Goal: Contribute content: Add original content to the website for others to see

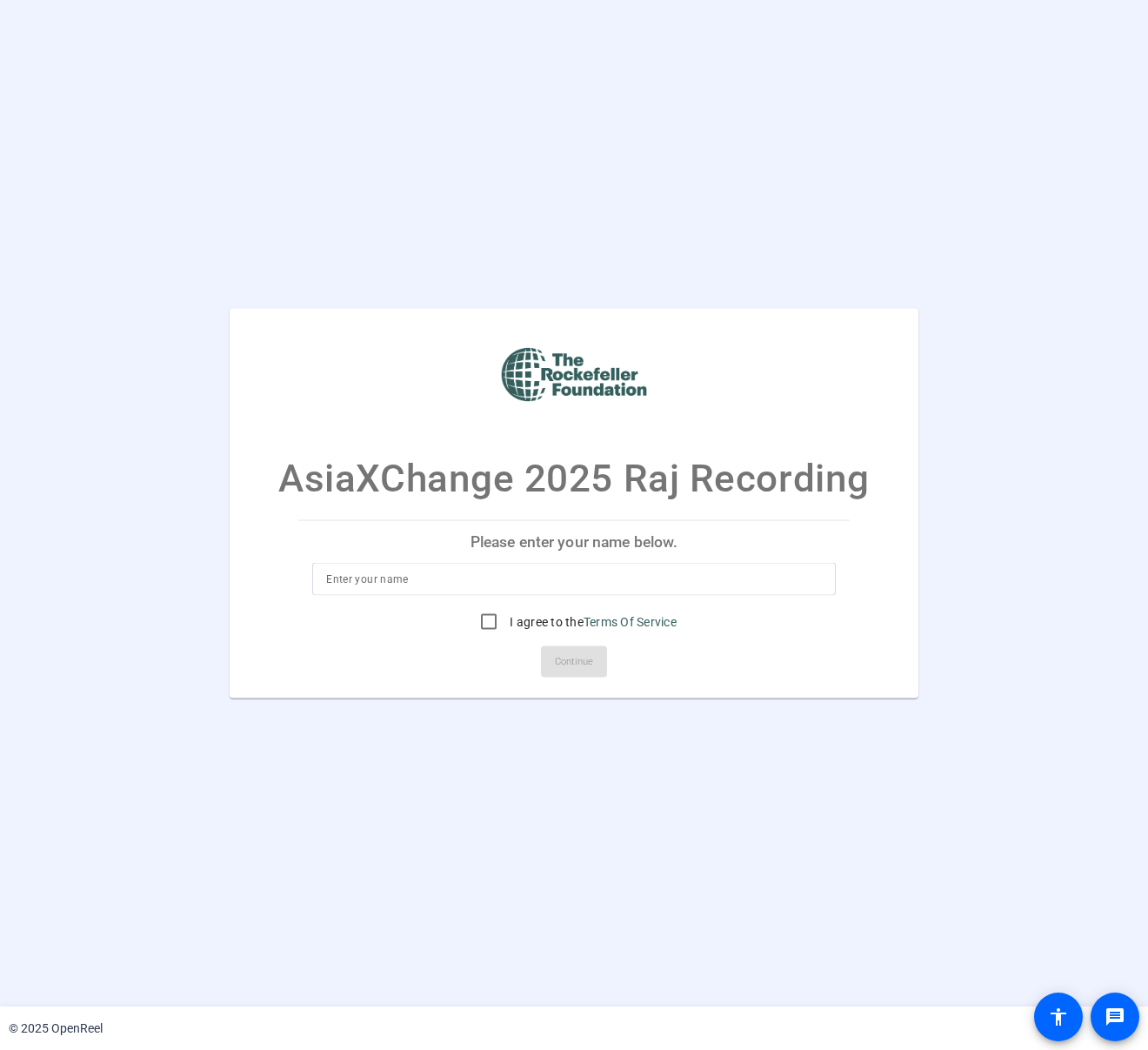
click at [546, 584] on input at bounding box center [574, 579] width 496 height 21
type input "[PERSON_NAME]"
click at [494, 623] on input "I agree to the Terms Of Service" at bounding box center [489, 622] width 35 height 35
checkbox input "true"
click at [560, 649] on span "Continue" at bounding box center [574, 662] width 38 height 26
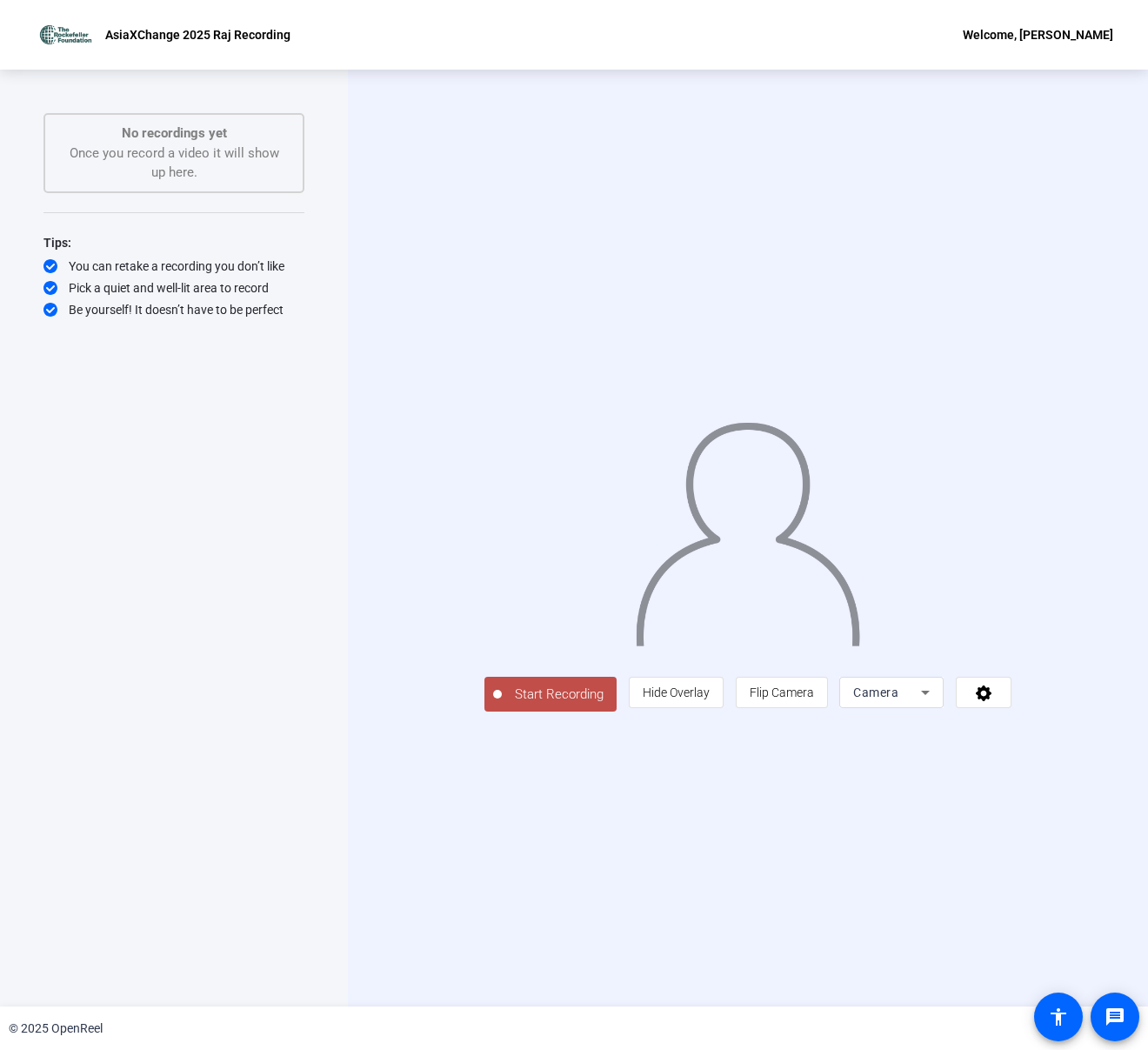
click at [502, 704] on span "Start Recording" at bounding box center [559, 694] width 115 height 20
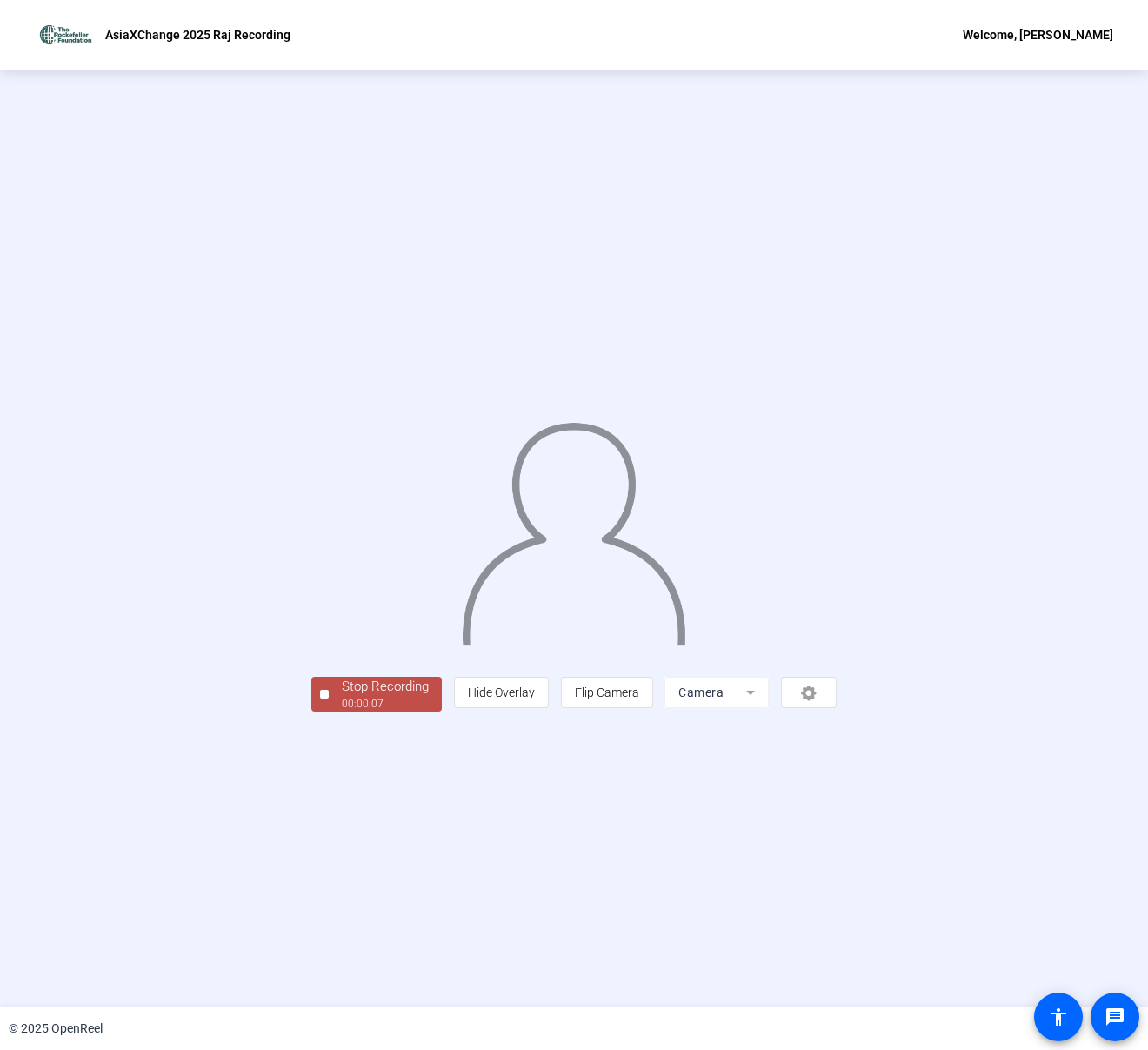
click at [342, 696] on div "Stop Recording" at bounding box center [385, 686] width 87 height 20
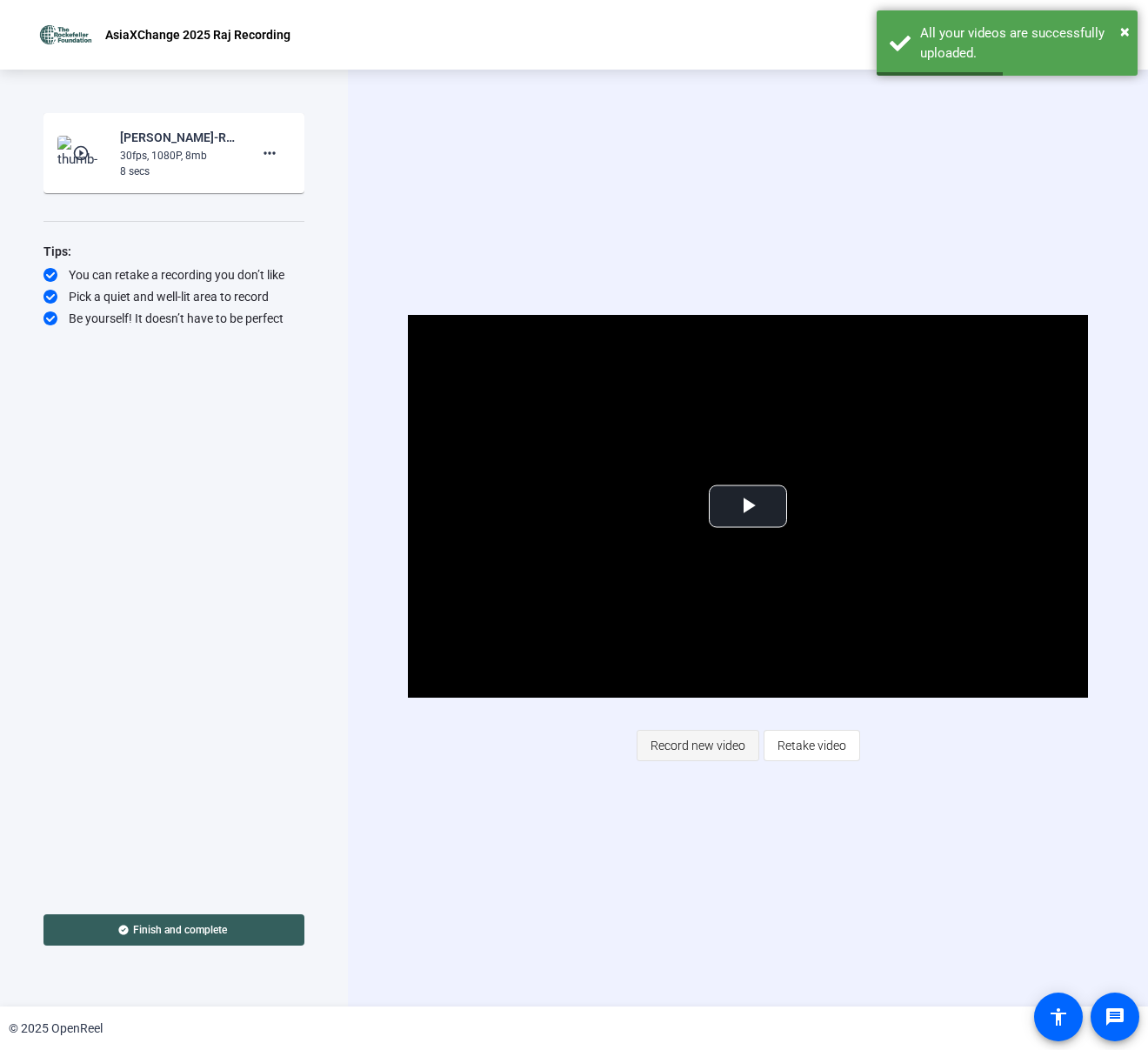
click at [709, 751] on span "Record new video" at bounding box center [698, 746] width 94 height 33
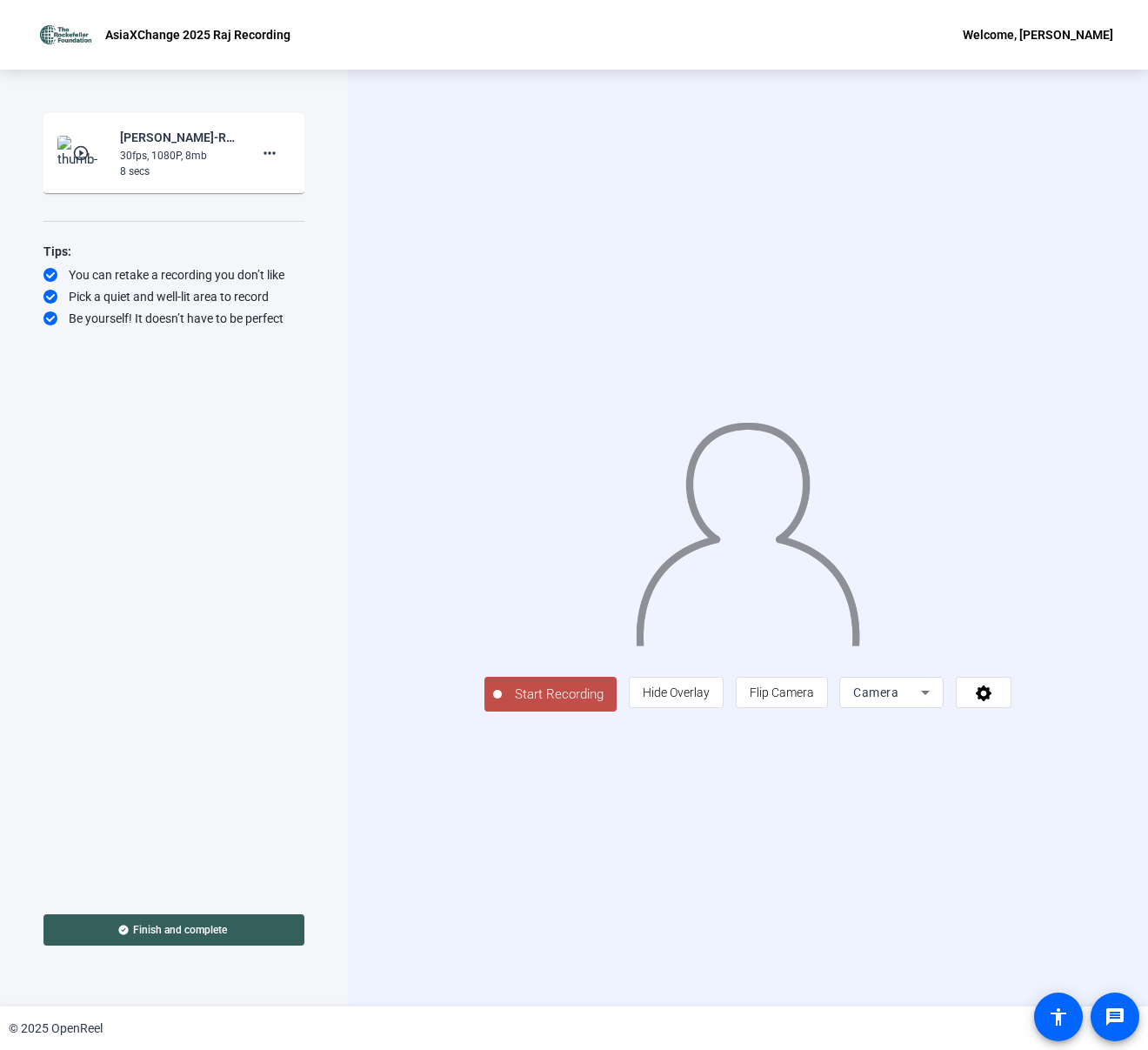
click at [502, 704] on span "Start Recording" at bounding box center [559, 694] width 115 height 20
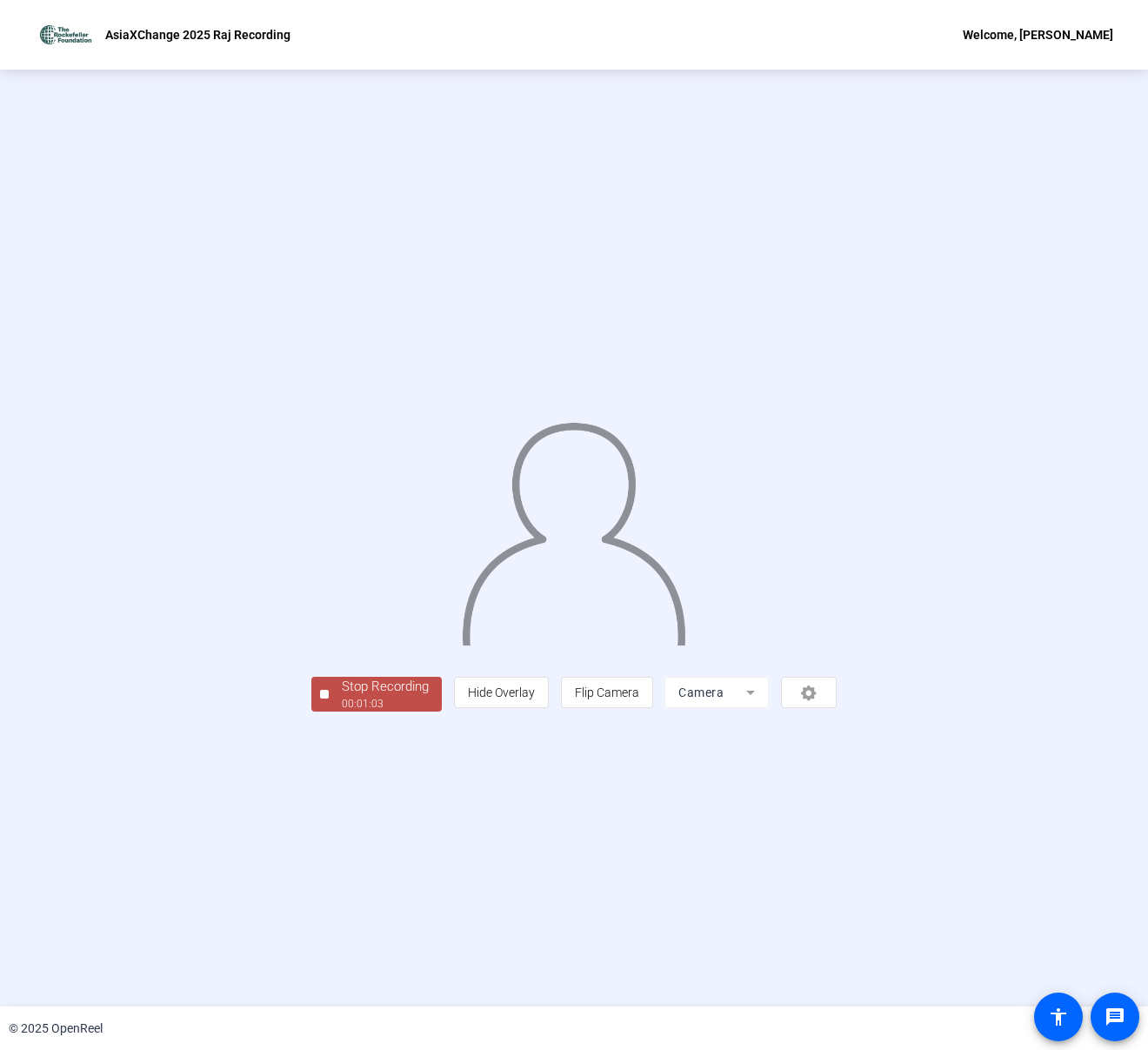
click at [342, 696] on div "Stop Recording" at bounding box center [385, 686] width 87 height 20
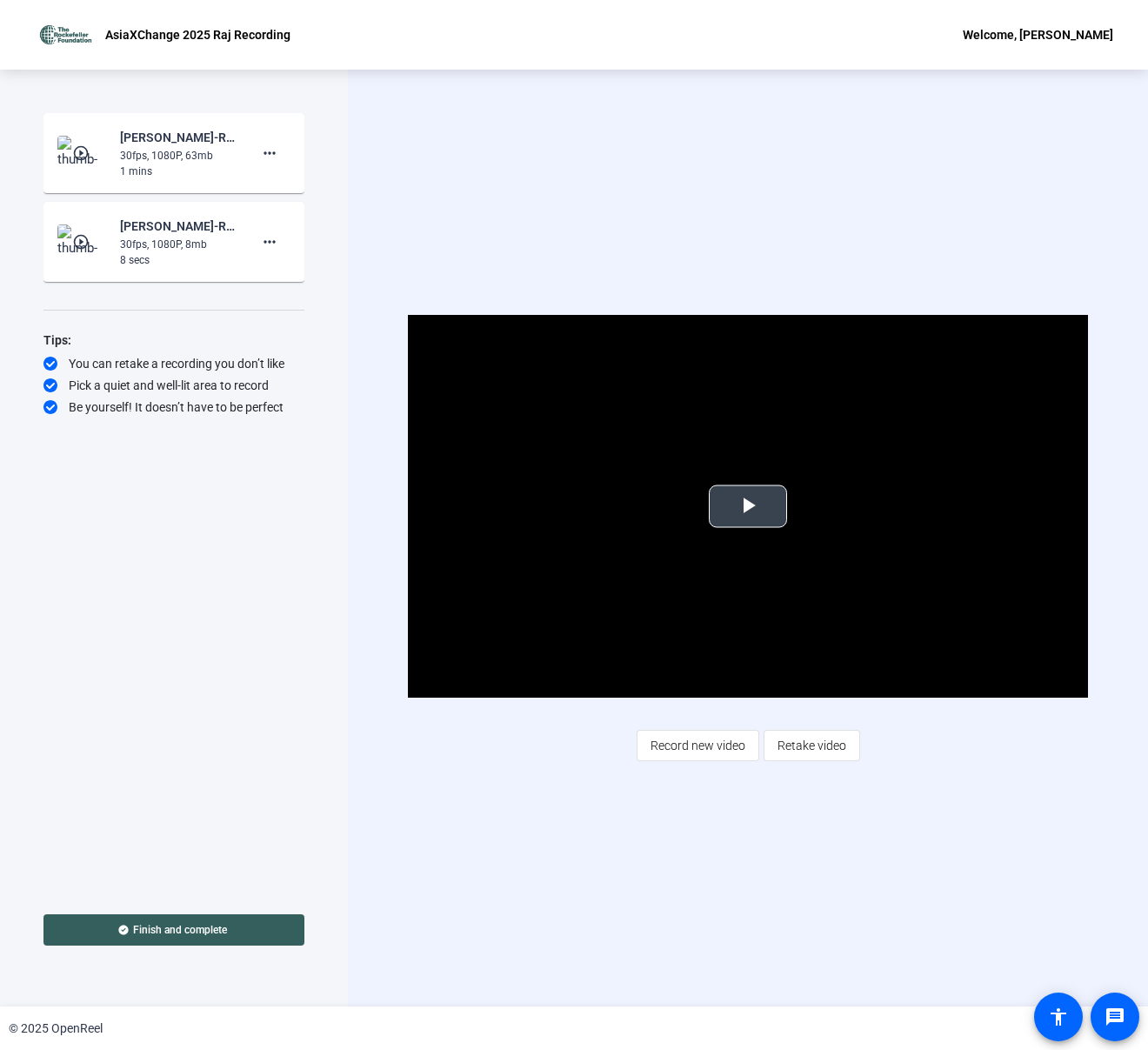
click at [748, 507] on span "Video Player" at bounding box center [748, 507] width 0 height 0
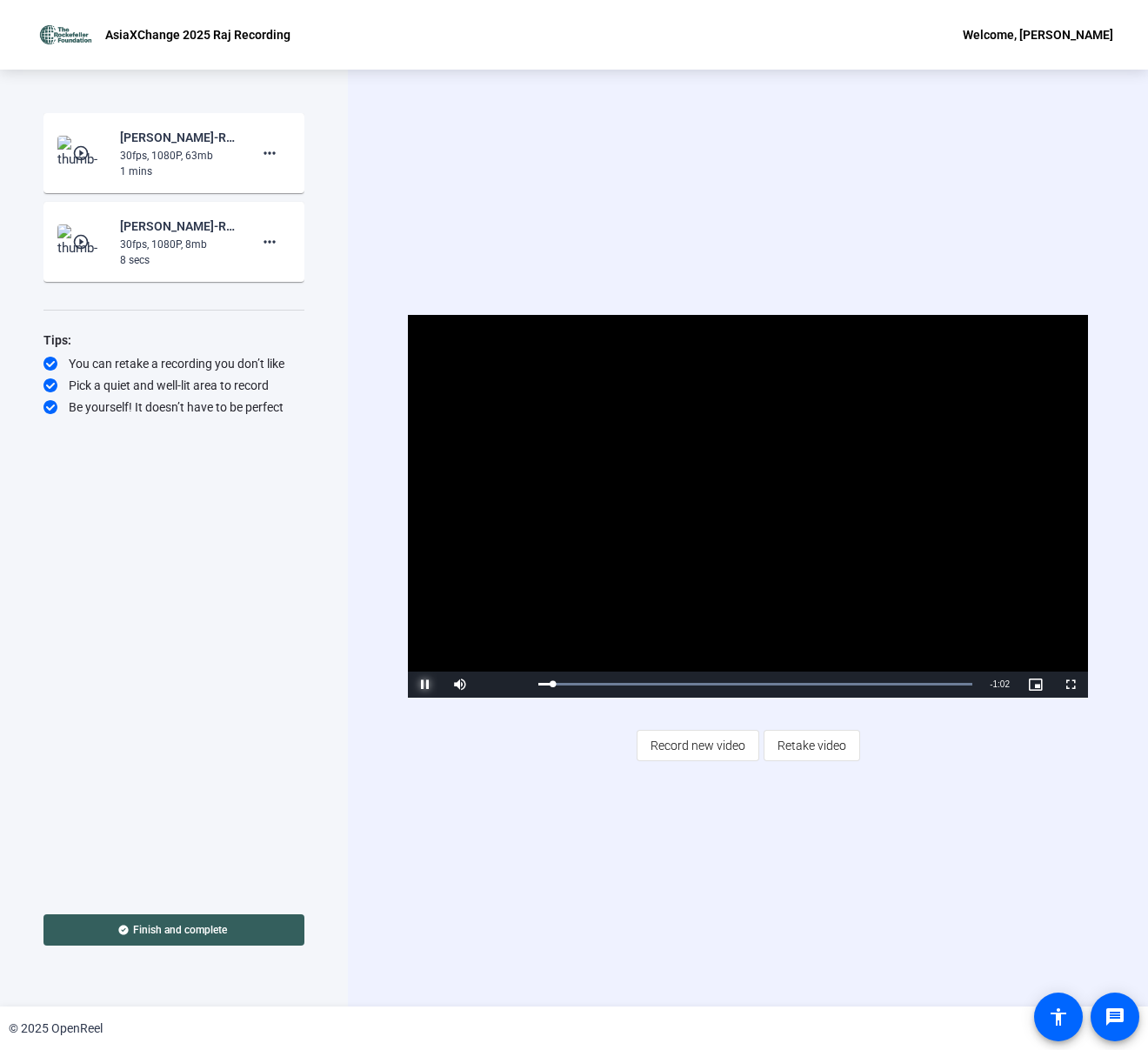
click at [422, 684] on span "Video Player" at bounding box center [425, 684] width 35 height 0
click at [712, 742] on span "Record new video" at bounding box center [698, 746] width 94 height 33
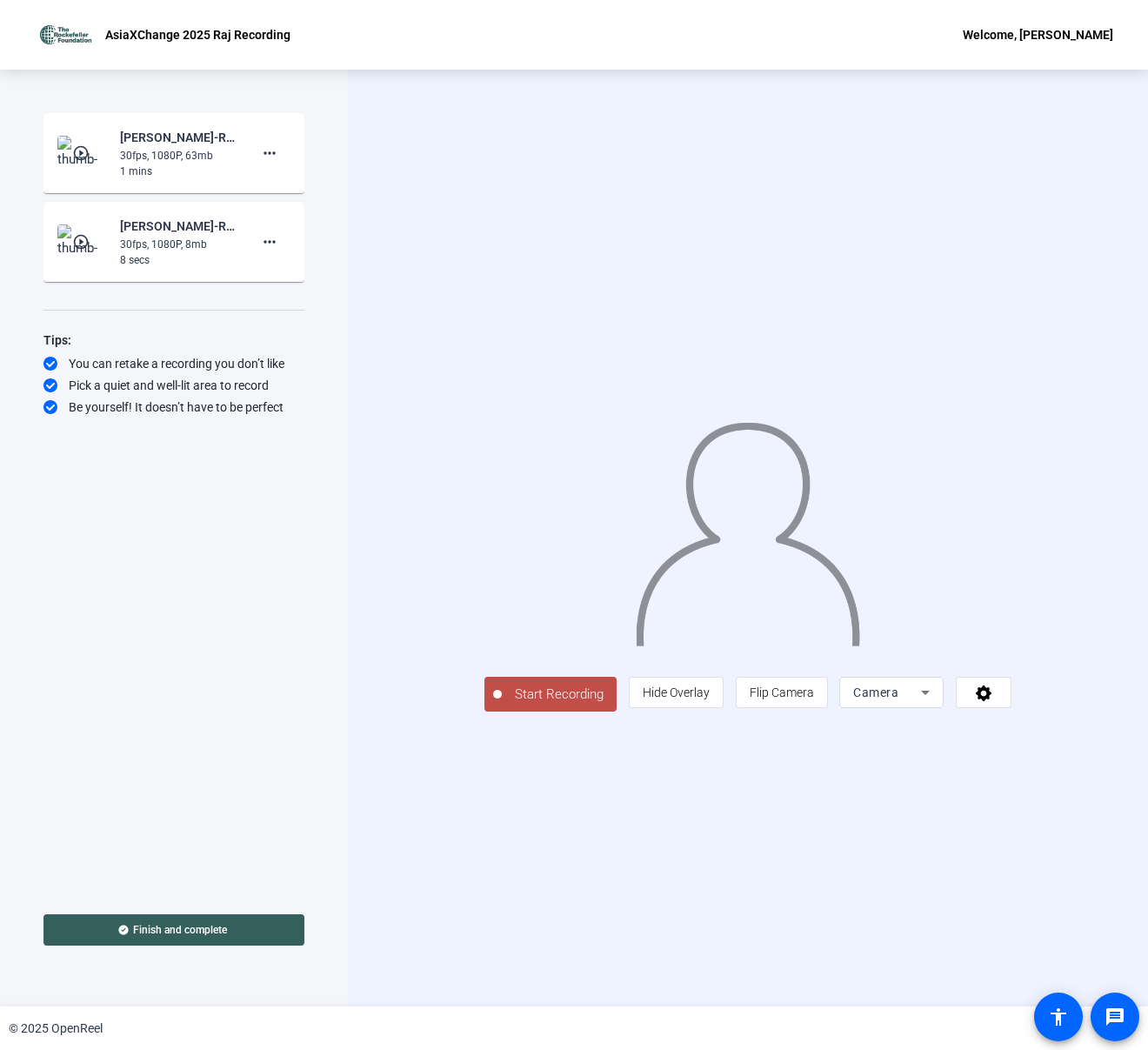
click at [502, 704] on span "Start Recording" at bounding box center [559, 694] width 115 height 20
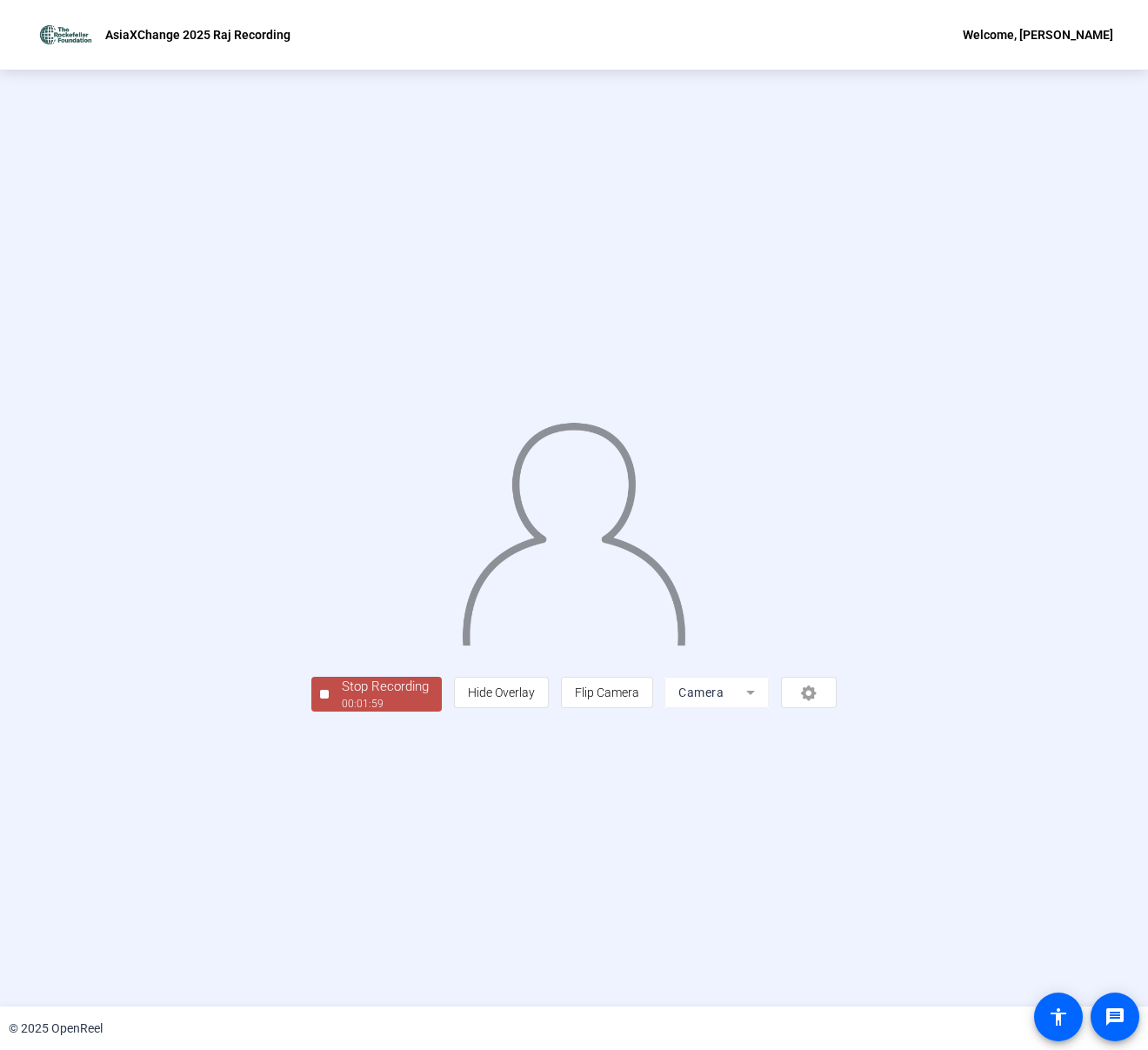
click at [342, 711] on div "00:01:59" at bounding box center [385, 704] width 87 height 16
